Goal: Check status: Check status

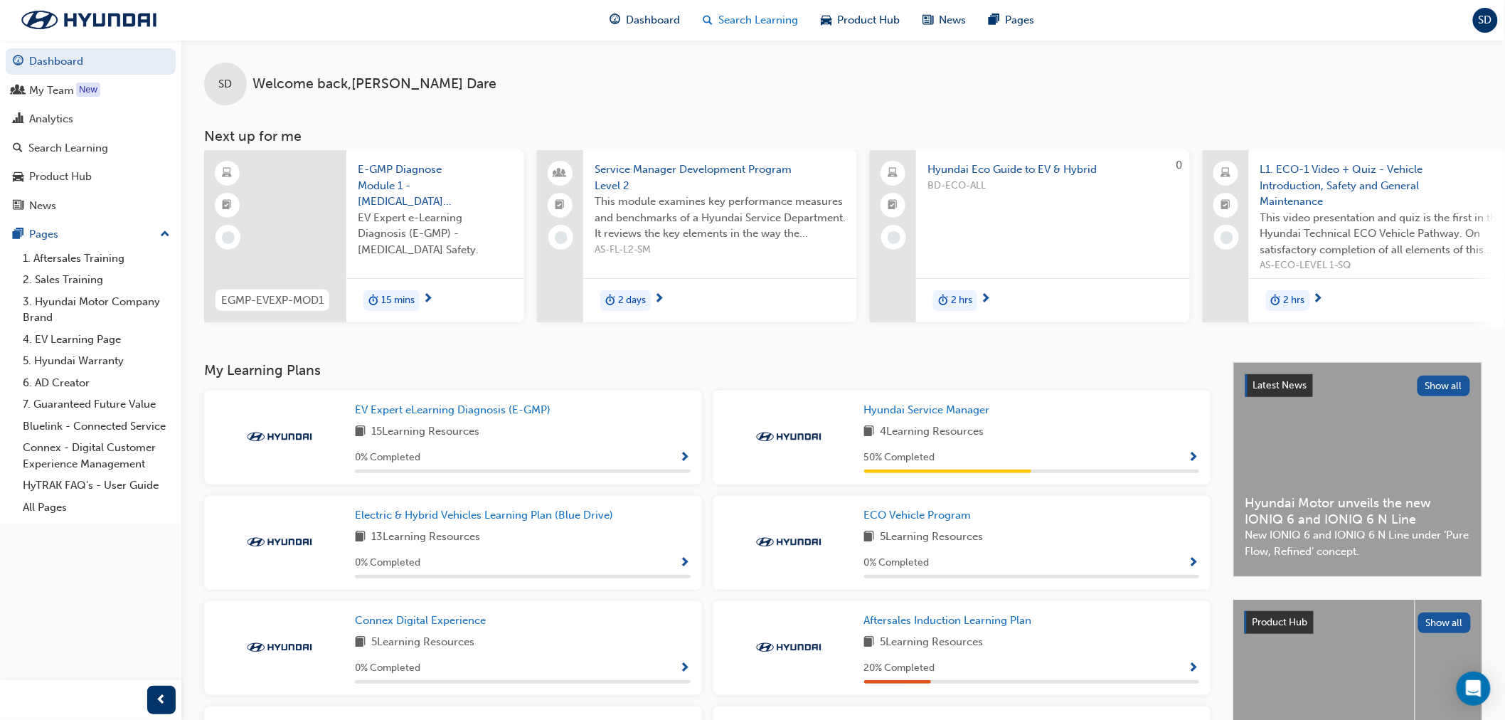
click at [740, 16] on span "Search Learning" at bounding box center [758, 20] width 80 height 16
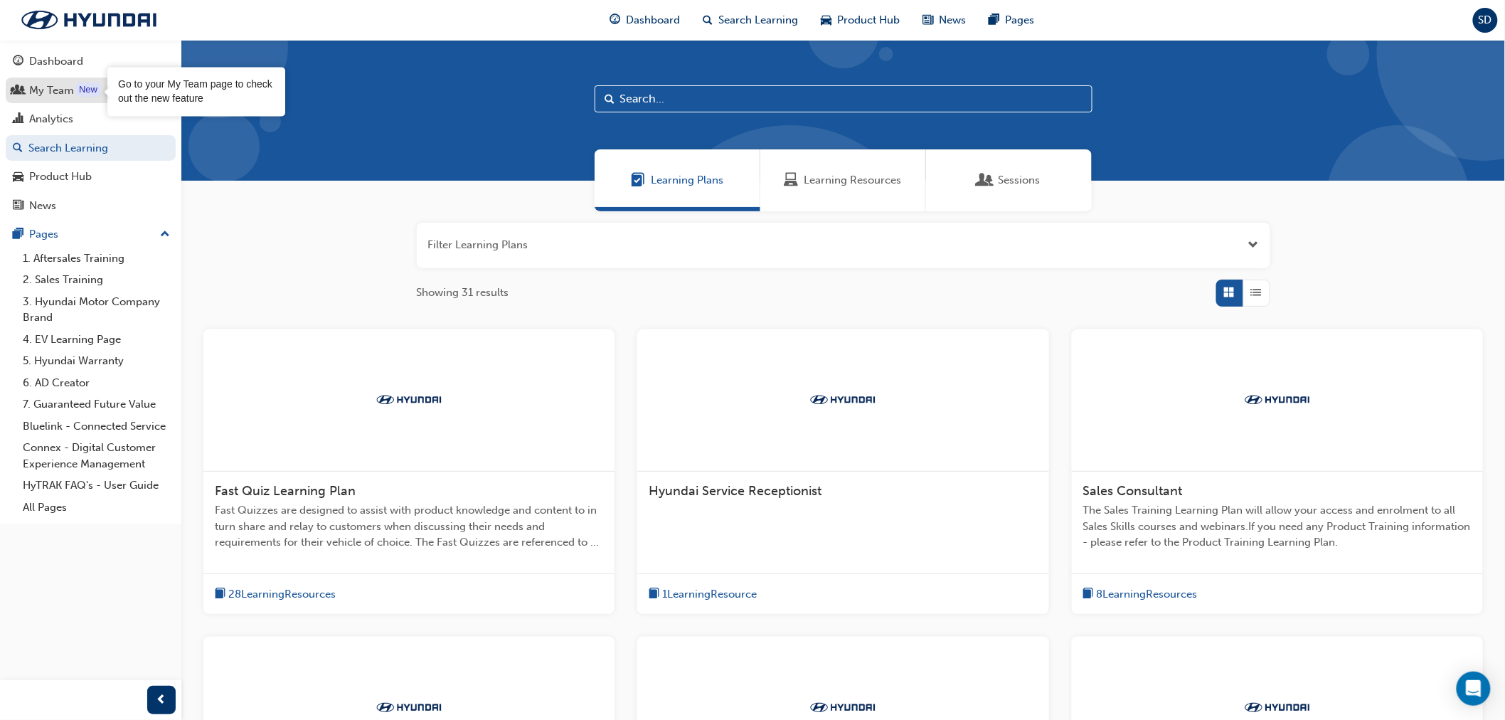
click at [89, 97] on div "New" at bounding box center [88, 90] width 24 height 14
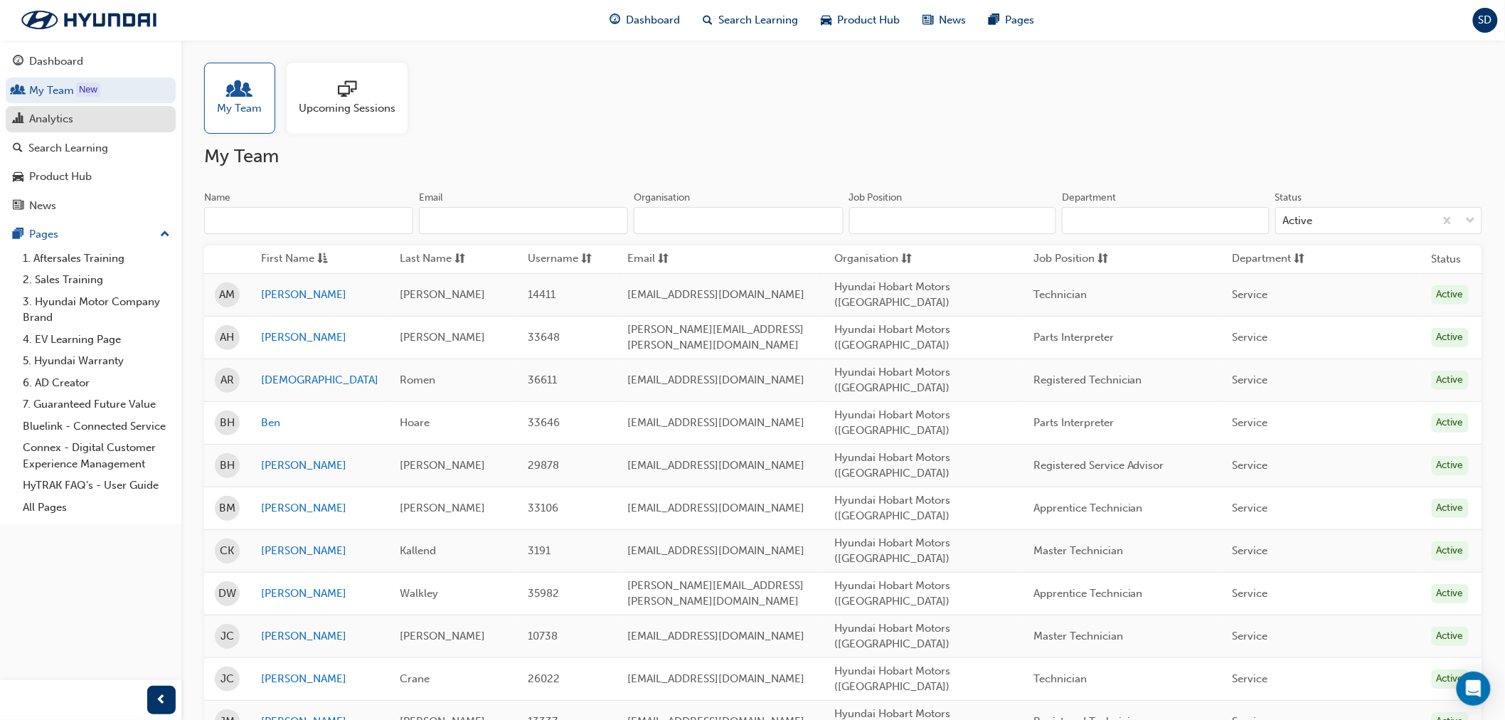
click at [108, 128] on div "Analytics" at bounding box center [91, 119] width 156 height 18
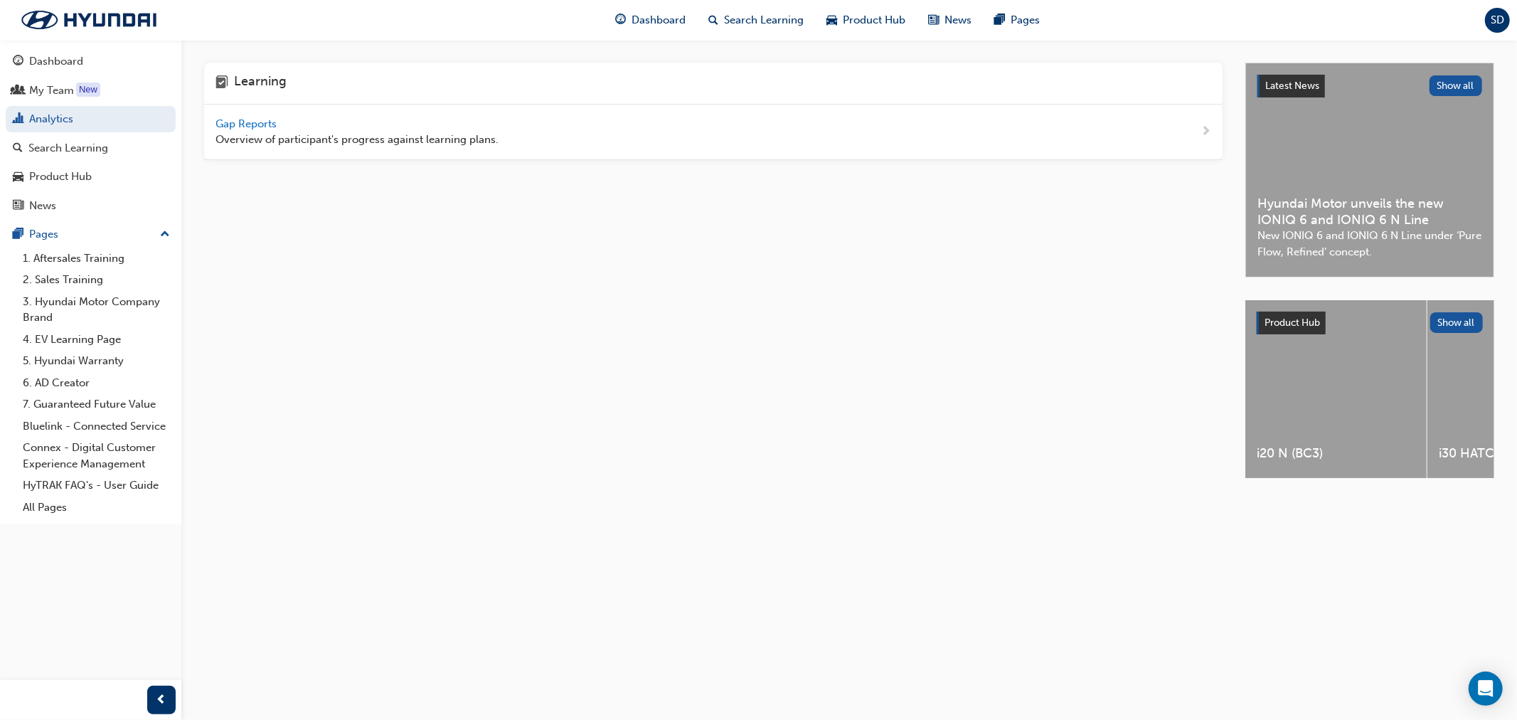
click at [442, 144] on span "Overview of participant's progress against learning plans." at bounding box center [357, 140] width 283 height 16
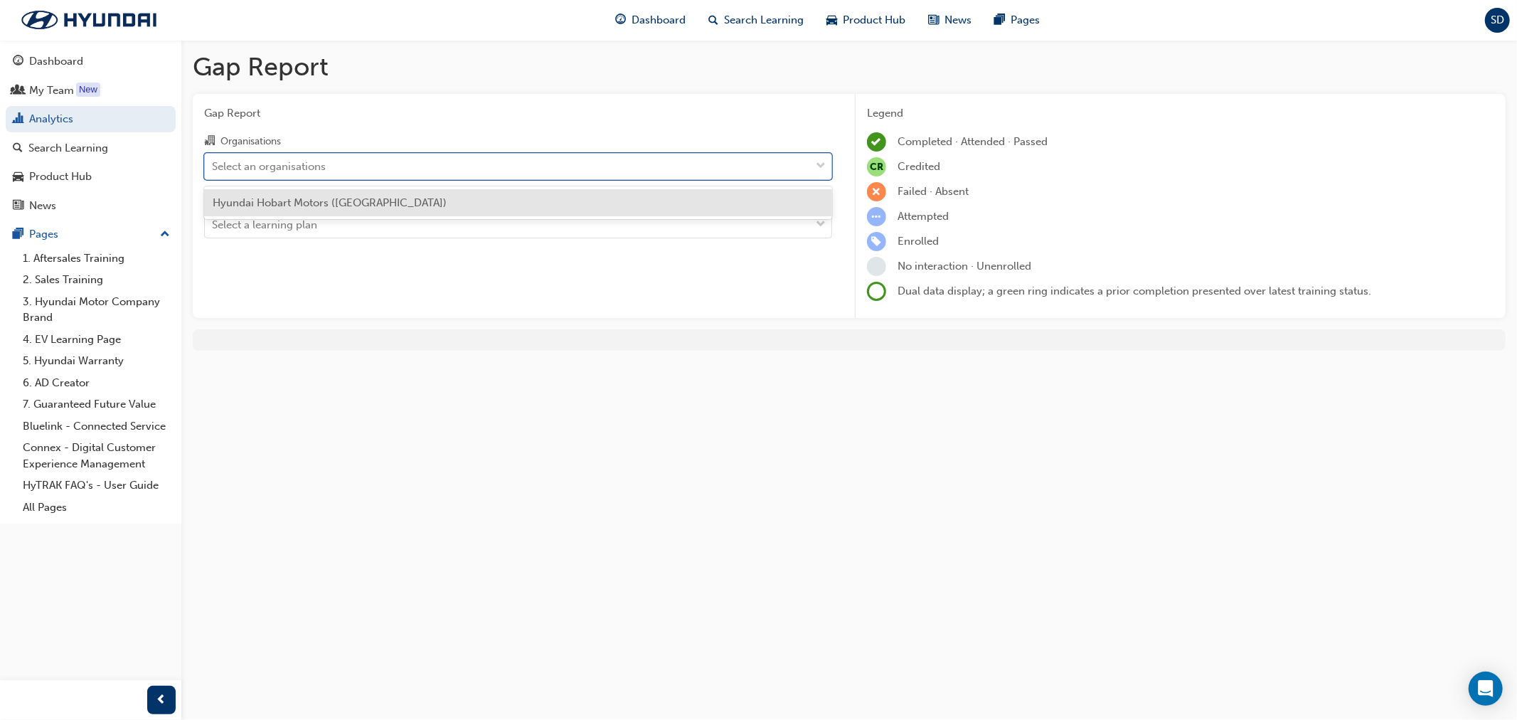
click at [424, 169] on div "Select an organisations" at bounding box center [507, 166] width 605 height 25
click at [213, 169] on input "Organisations option Hyundai Hobart Motors ([GEOGRAPHIC_DATA]) focused, 1 of 1.…" at bounding box center [212, 165] width 1 height 12
click at [417, 195] on div "Hyundai Hobart Motors ([GEOGRAPHIC_DATA])" at bounding box center [518, 203] width 628 height 28
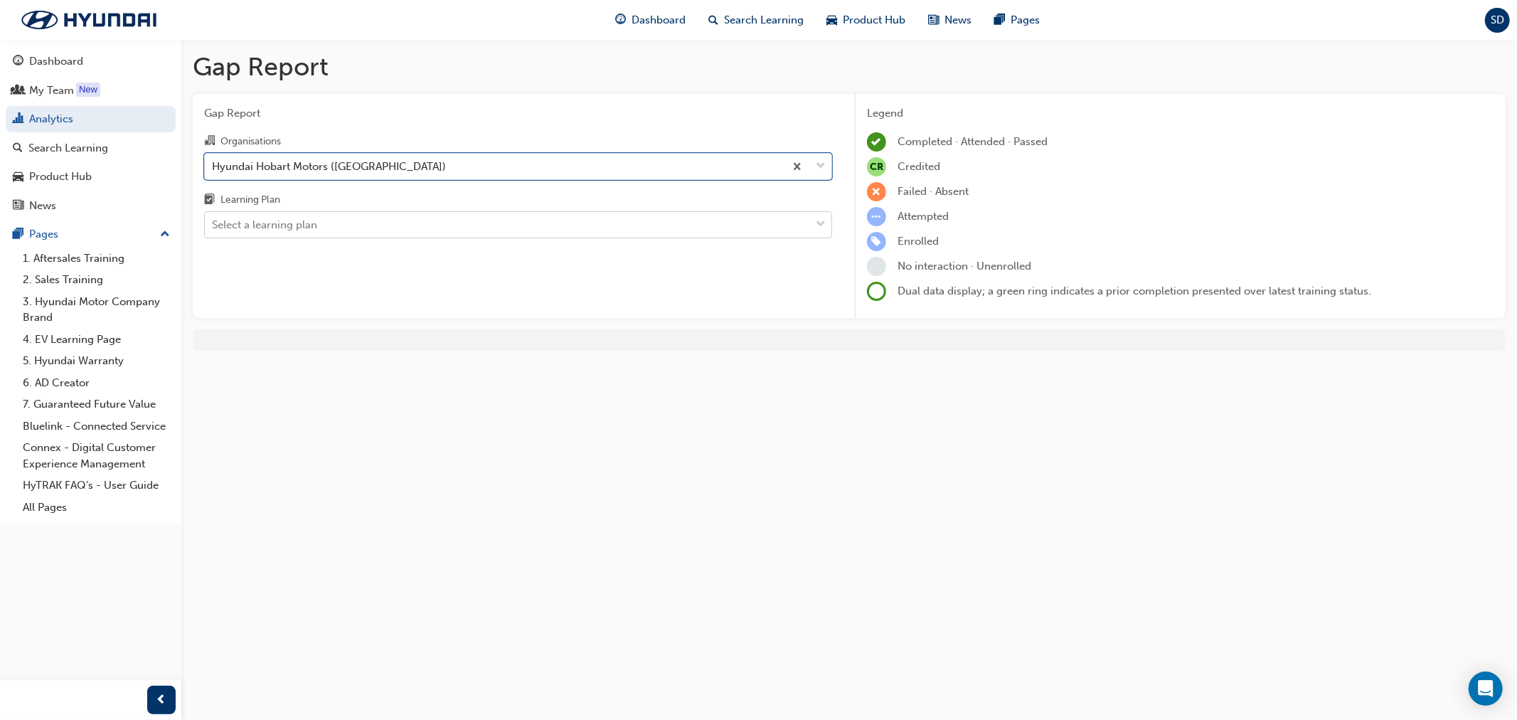
click at [413, 213] on div "Select a learning plan" at bounding box center [518, 224] width 628 height 27
click at [213, 218] on input "Learning Plan Select a learning plan" at bounding box center [212, 224] width 1 height 12
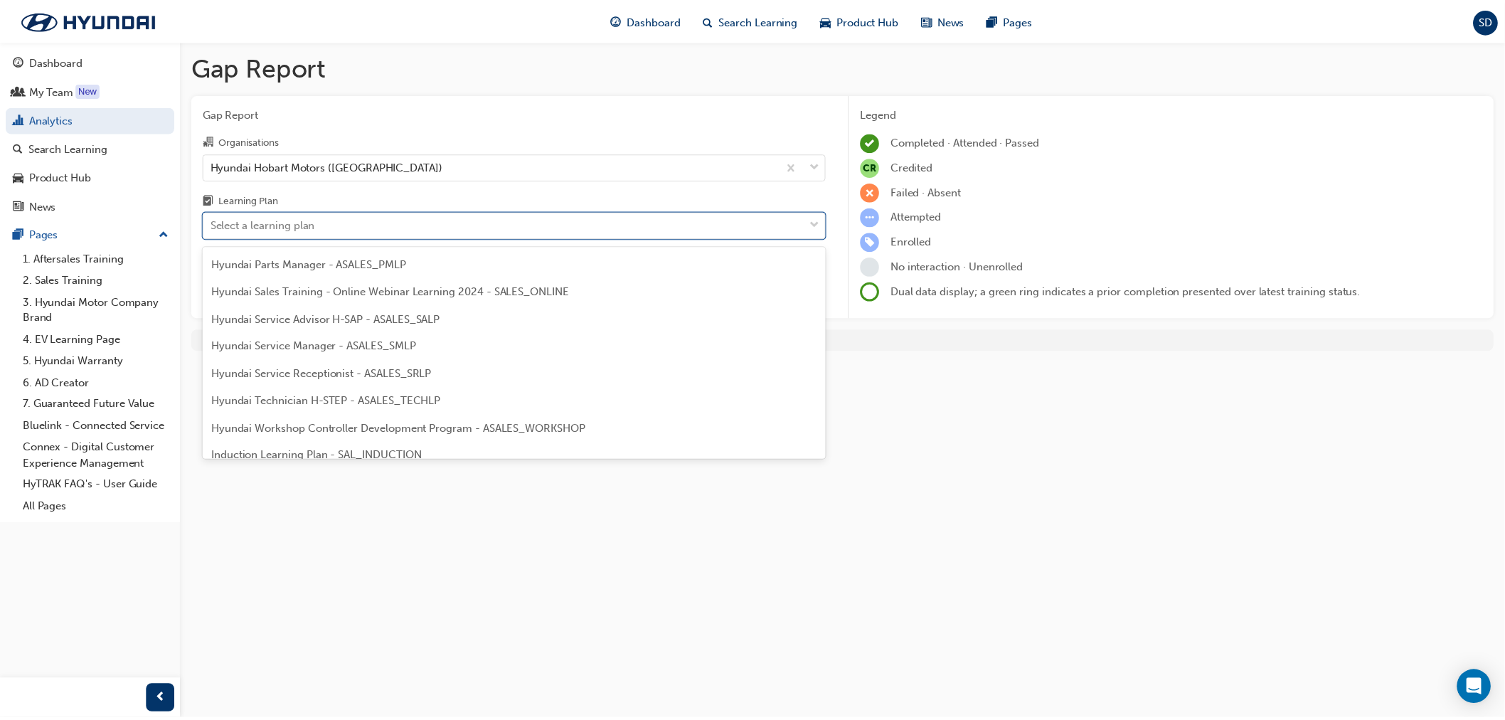
scroll to position [395, 0]
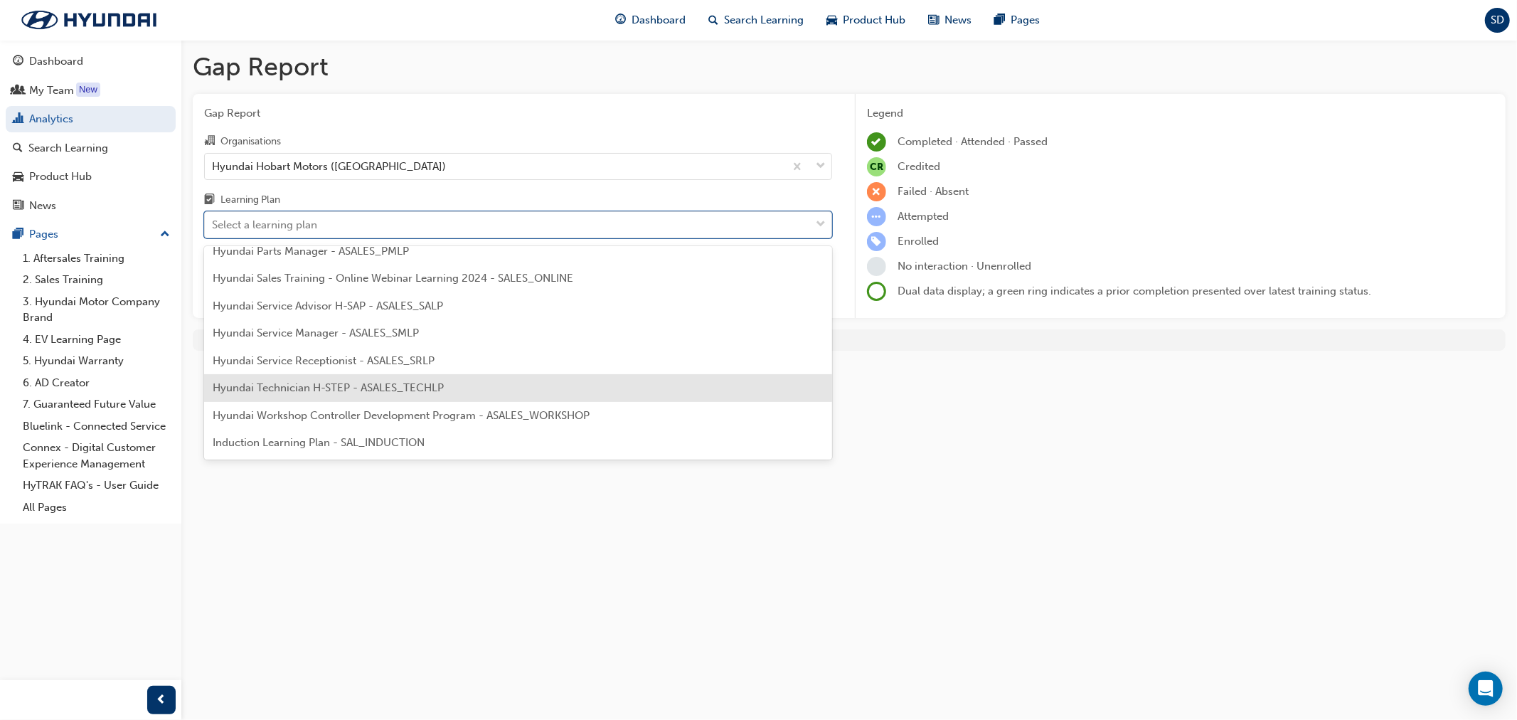
click at [441, 381] on span "Hyundai Technician H-STEP - ASALES_TECHLP" at bounding box center [328, 387] width 231 height 13
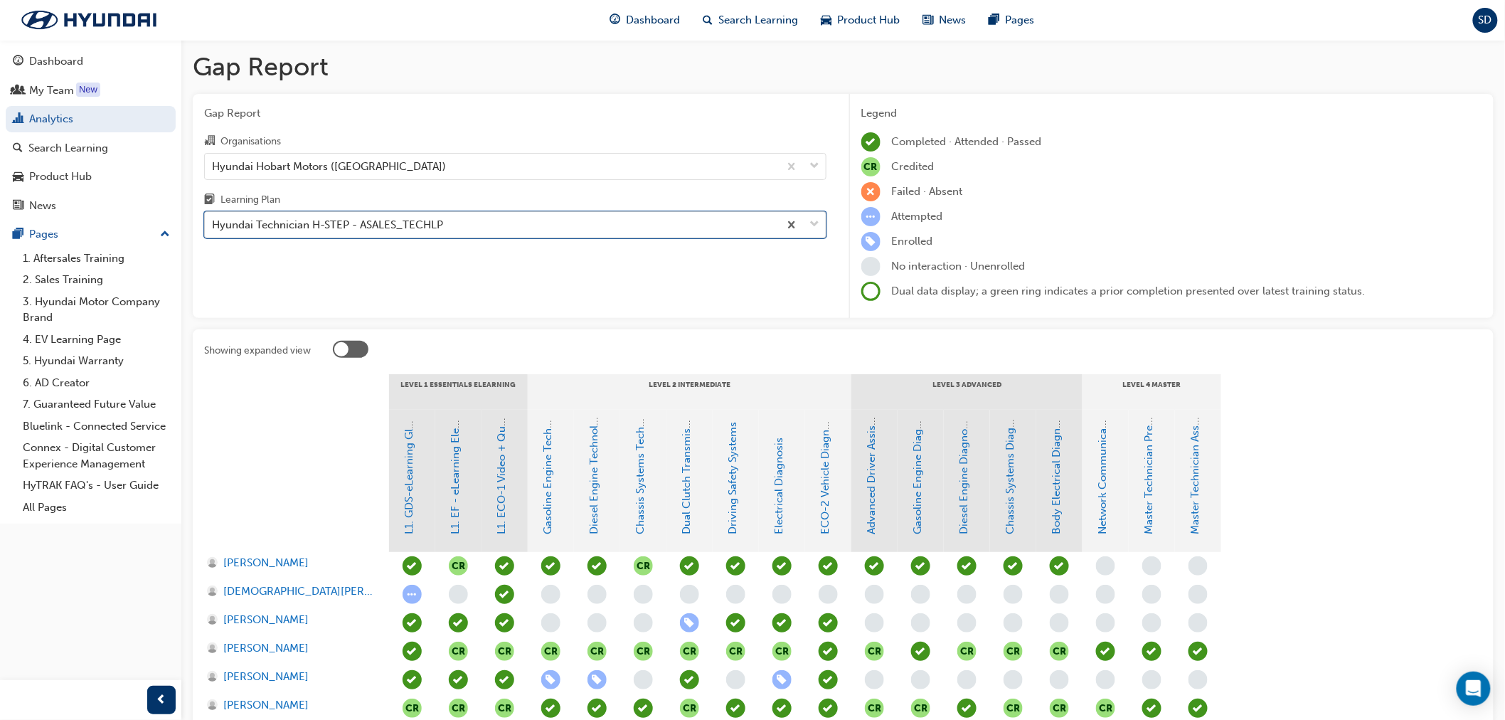
click at [674, 223] on div "Hyundai Technician H-STEP - ASALES_TECHLP" at bounding box center [492, 225] width 574 height 25
click at [213, 223] on input "Learning Plan option Hyundai Technician H-STEP - ASALES_TECHLP, selected. 0 res…" at bounding box center [212, 224] width 1 height 12
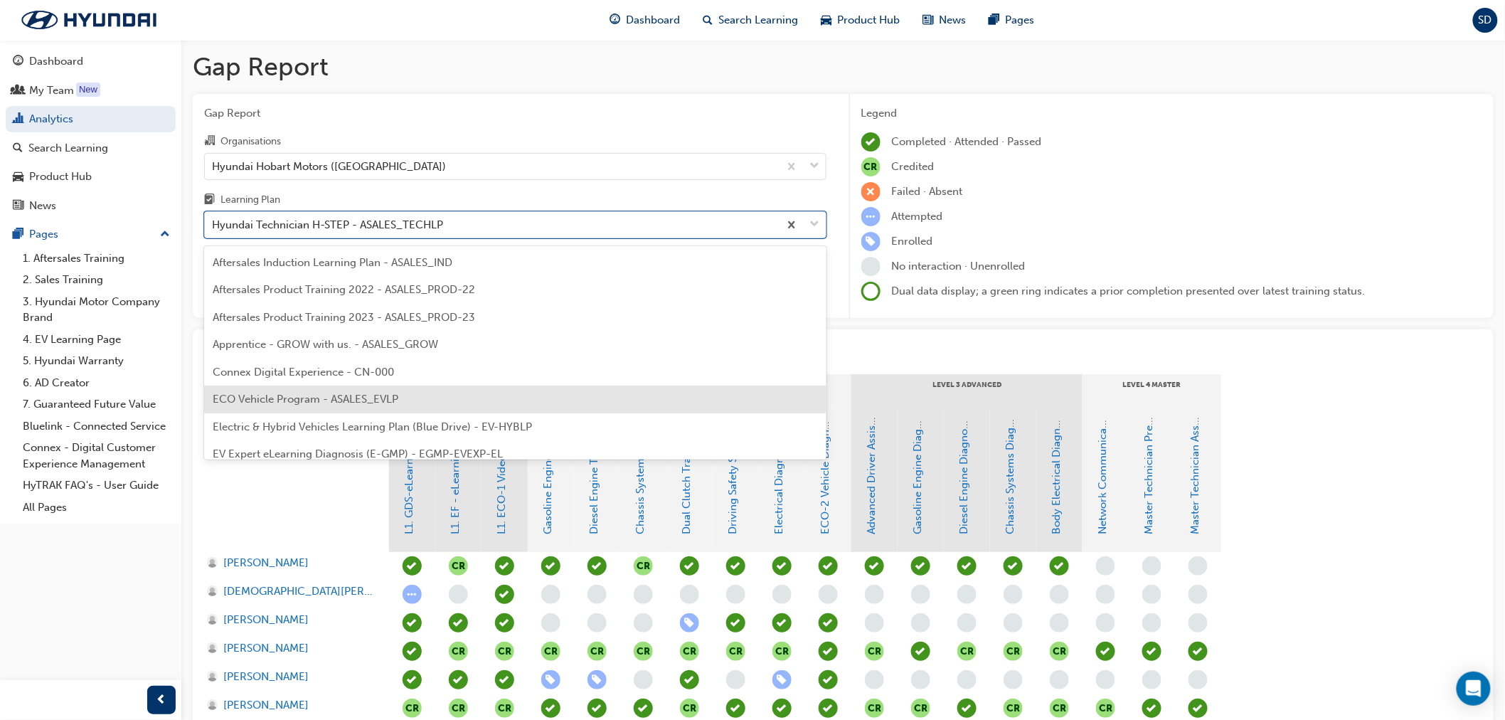
click at [610, 395] on div "ECO Vehicle Program - ASALES_EVLP" at bounding box center [515, 400] width 622 height 28
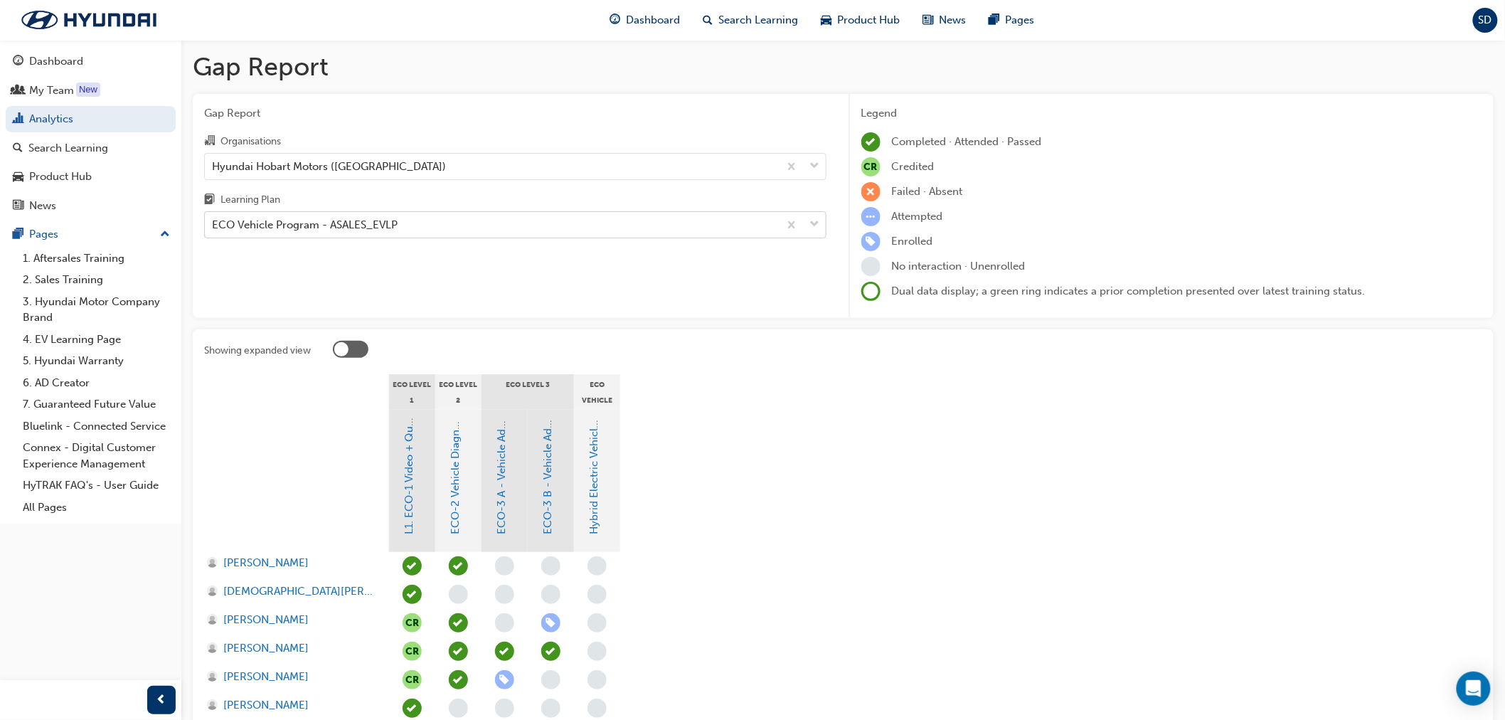
click at [425, 226] on div "ECO Vehicle Program - ASALES_EVLP" at bounding box center [492, 225] width 574 height 25
click at [213, 226] on input "Learning Plan ECO Vehicle Program - ASALES_EVLP" at bounding box center [212, 224] width 1 height 12
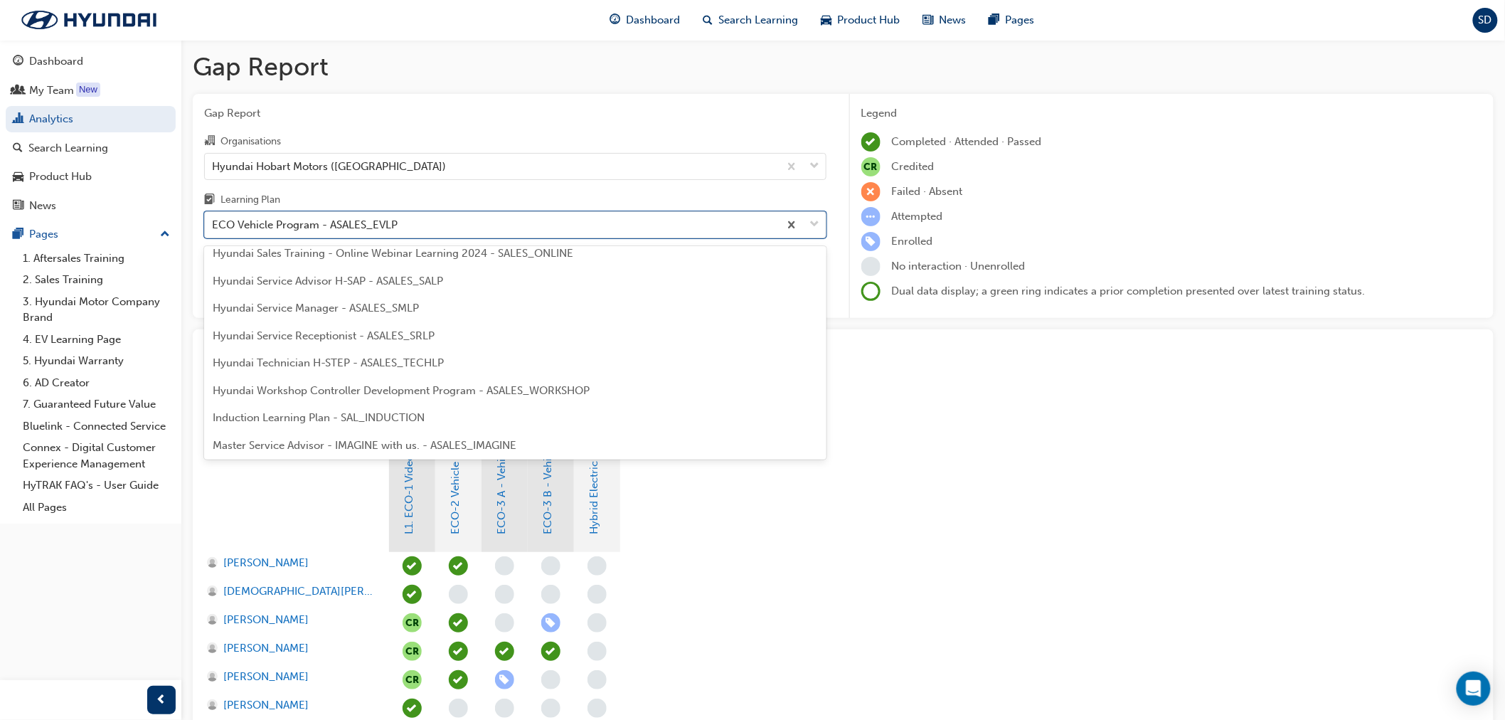
scroll to position [395, 0]
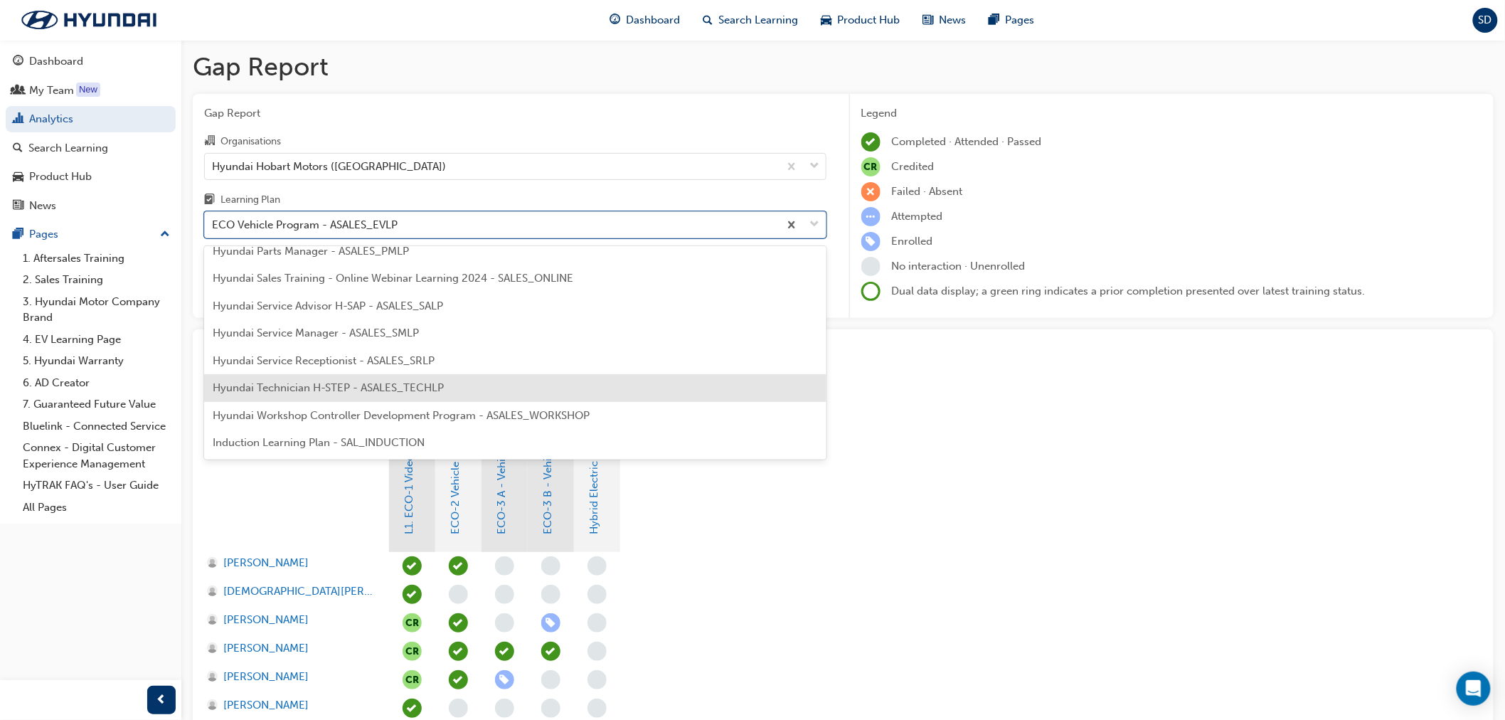
click at [524, 378] on div "Hyundai Technician H-STEP - ASALES_TECHLP" at bounding box center [515, 388] width 622 height 28
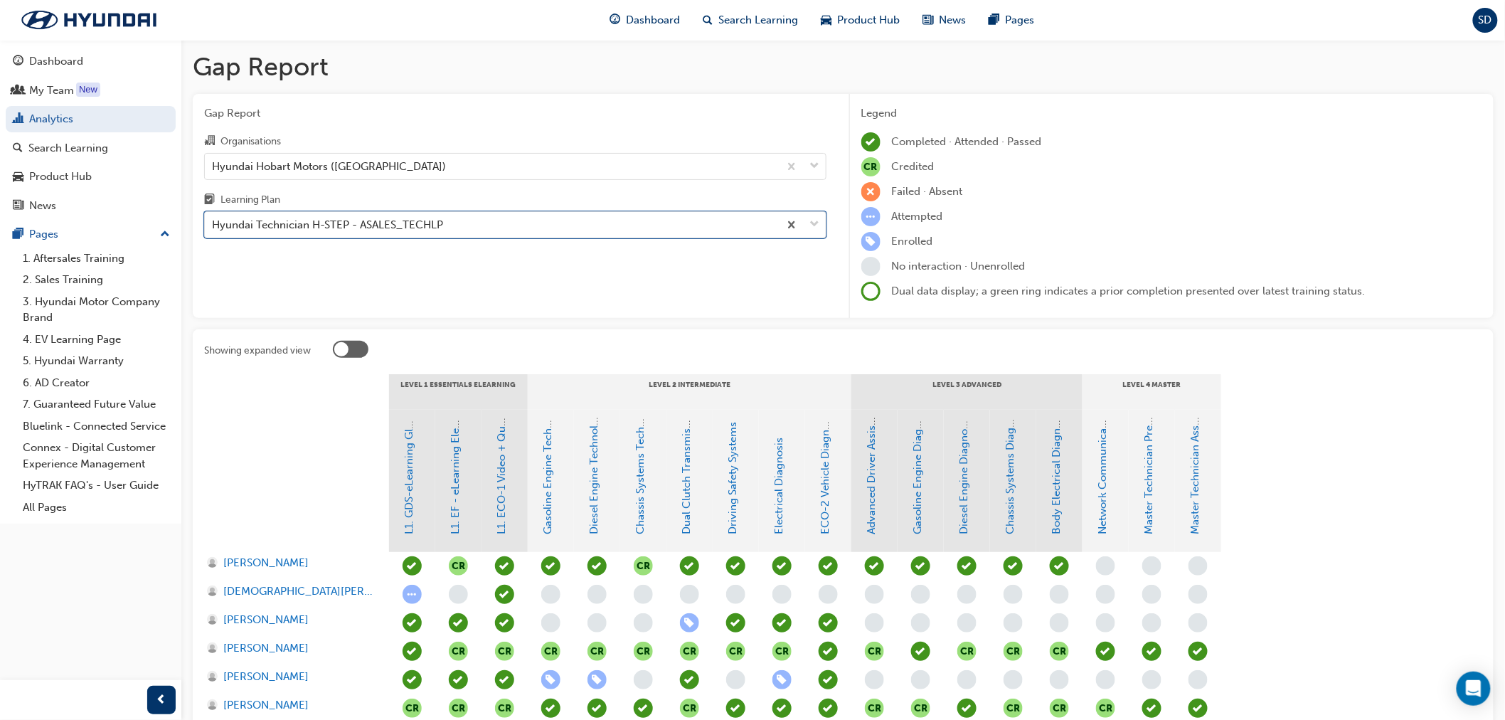
scroll to position [316, 0]
